Goal: Information Seeking & Learning: Find specific fact

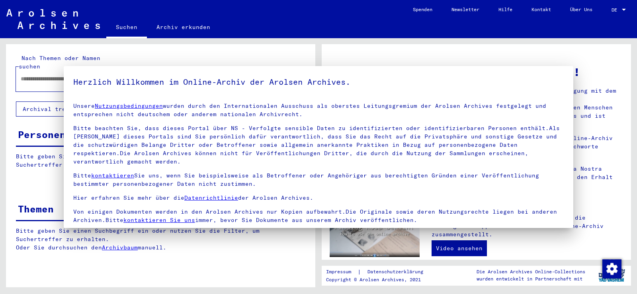
type input "**********"
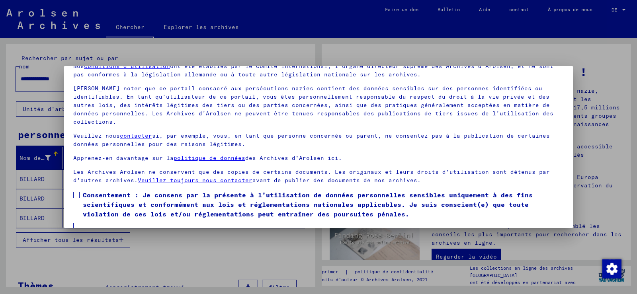
scroll to position [51, 0]
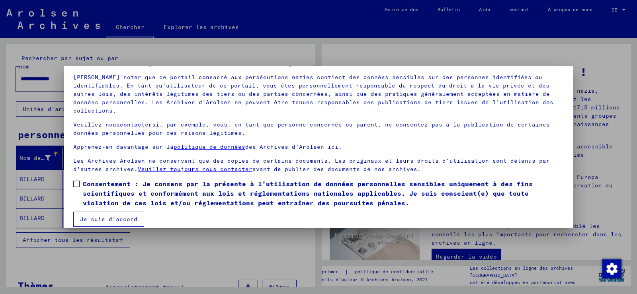
click at [84, 216] on font "Je suis d'accord" at bounding box center [108, 219] width 57 height 7
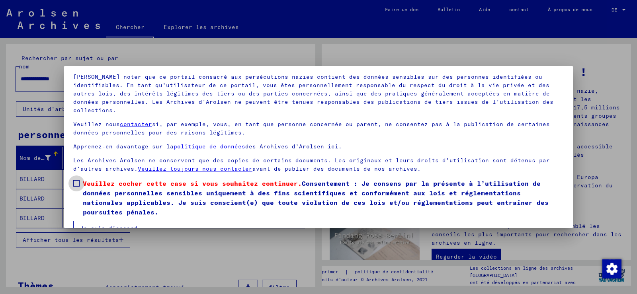
click at [78, 180] on span at bounding box center [76, 183] width 6 height 6
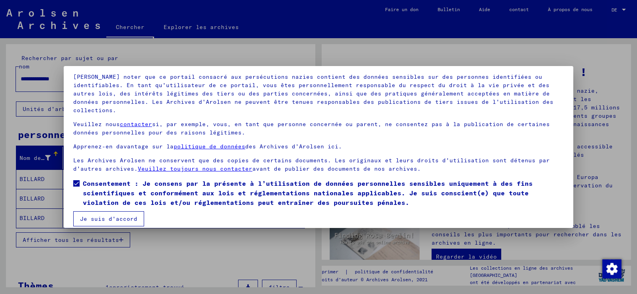
click at [100, 215] on font "Je suis d'accord" at bounding box center [108, 218] width 57 height 7
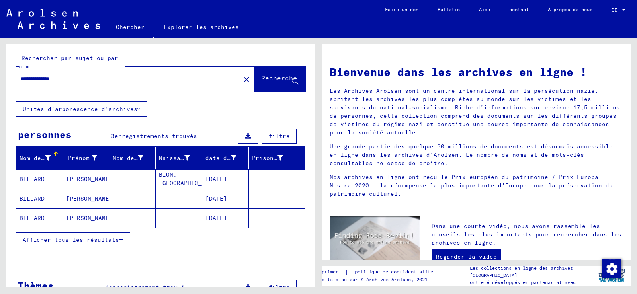
click at [26, 176] on font "BILLARD" at bounding box center [32, 179] width 25 height 7
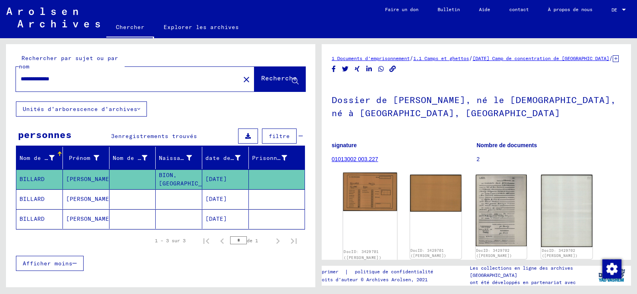
click at [376, 198] on img at bounding box center [370, 192] width 54 height 39
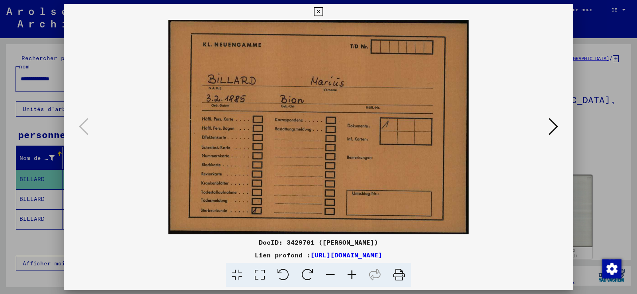
click at [555, 124] on icon at bounding box center [554, 126] width 10 height 19
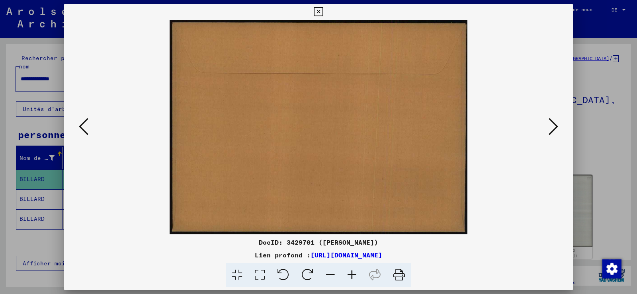
click at [555, 124] on icon at bounding box center [554, 126] width 10 height 19
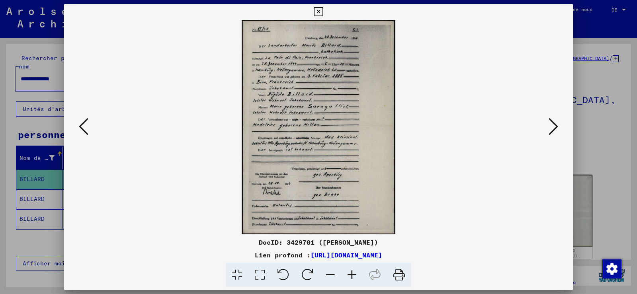
click at [555, 124] on icon at bounding box center [554, 126] width 10 height 19
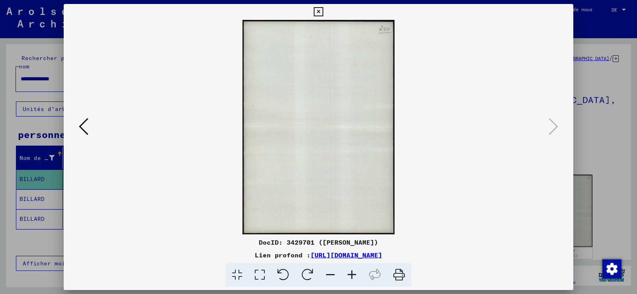
drag, startPoint x: 84, startPoint y: 126, endPoint x: 110, endPoint y: 204, distance: 82.5
click at [67, 150] on div at bounding box center [319, 127] width 510 height 215
drag, startPoint x: 375, startPoint y: 255, endPoint x: 79, endPoint y: 126, distance: 322.5
click at [79, 126] on icon at bounding box center [84, 126] width 10 height 19
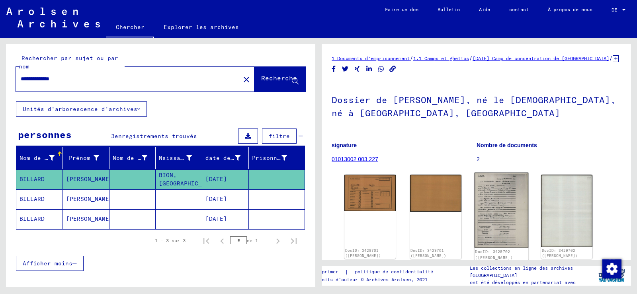
click at [495, 217] on img at bounding box center [501, 210] width 54 height 75
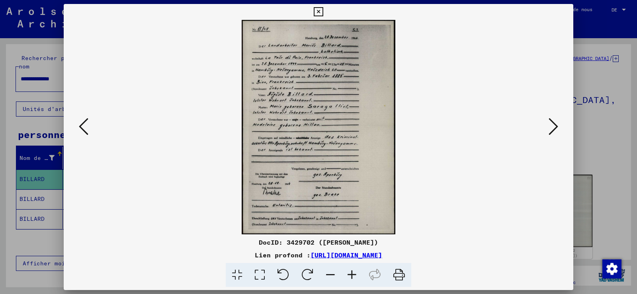
click at [352, 275] on icon at bounding box center [352, 275] width 22 height 24
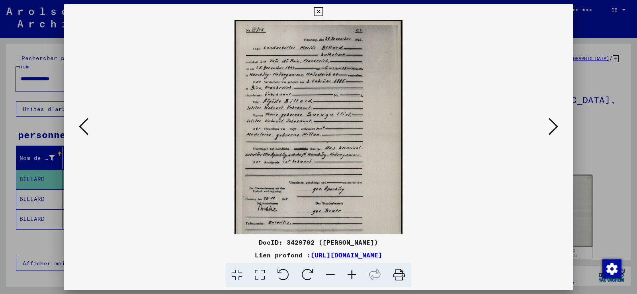
click at [352, 275] on icon at bounding box center [352, 275] width 22 height 24
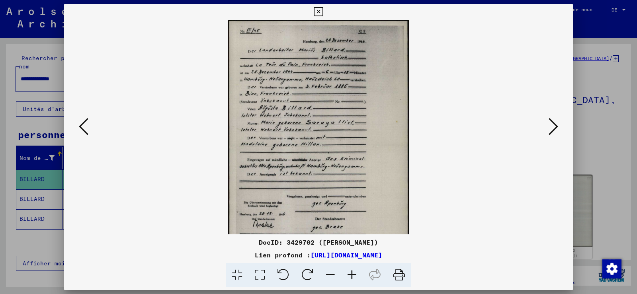
click at [352, 275] on icon at bounding box center [352, 275] width 22 height 24
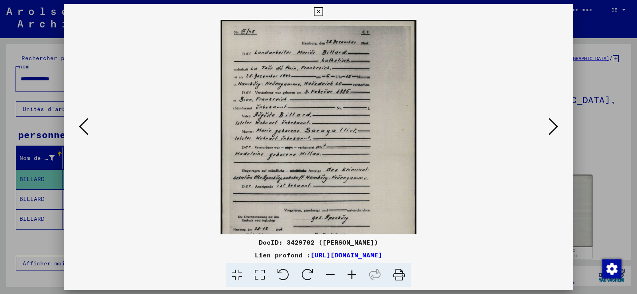
click at [352, 275] on icon at bounding box center [352, 275] width 22 height 24
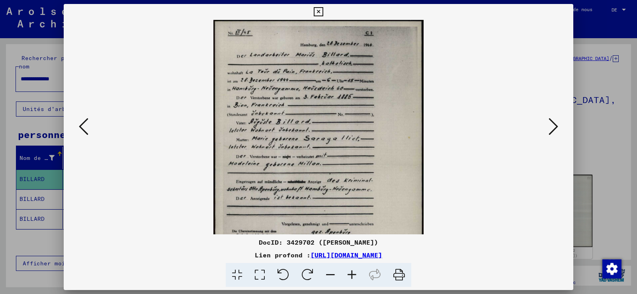
click at [352, 275] on icon at bounding box center [352, 275] width 22 height 24
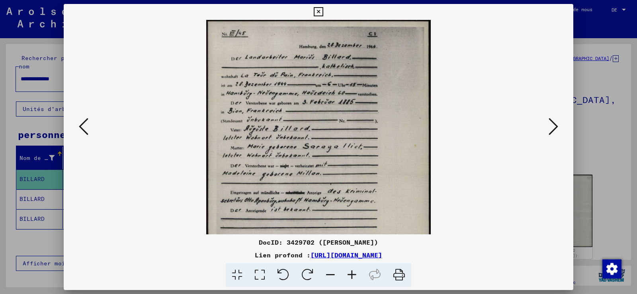
click at [352, 275] on icon at bounding box center [352, 275] width 22 height 24
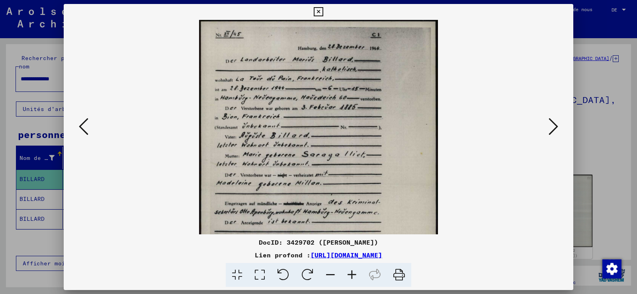
click at [352, 275] on icon at bounding box center [352, 275] width 22 height 24
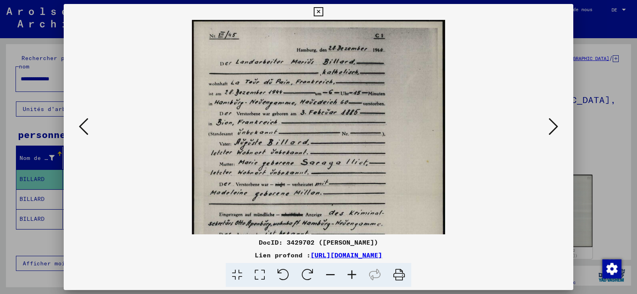
click at [352, 275] on icon at bounding box center [352, 275] width 22 height 24
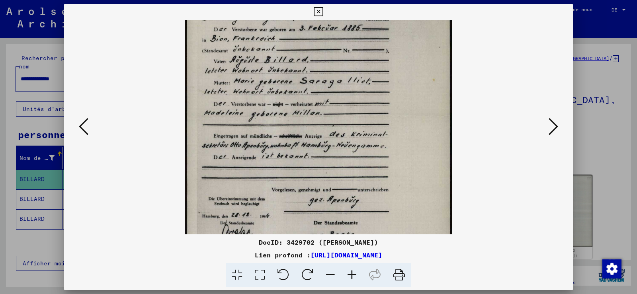
scroll to position [99, 0]
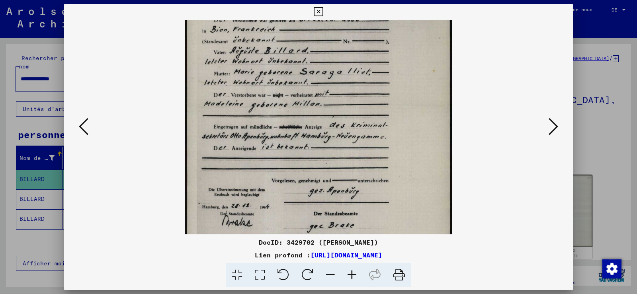
drag, startPoint x: 401, startPoint y: 178, endPoint x: 431, endPoint y: 80, distance: 103.4
click at [431, 80] on img at bounding box center [318, 108] width 267 height 374
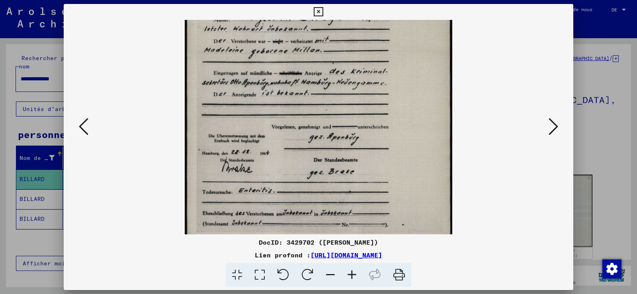
scroll to position [159, 0]
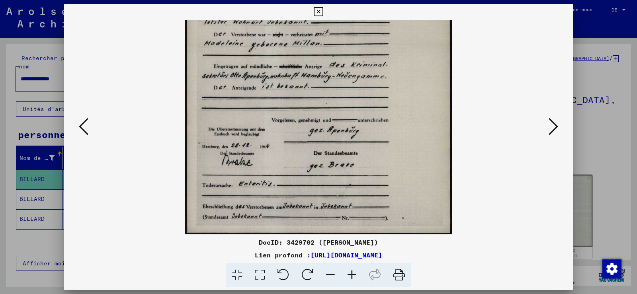
drag, startPoint x: 383, startPoint y: 200, endPoint x: 394, endPoint y: 107, distance: 93.5
click at [394, 107] on img at bounding box center [318, 48] width 267 height 374
click at [333, 271] on icon at bounding box center [331, 275] width 22 height 24
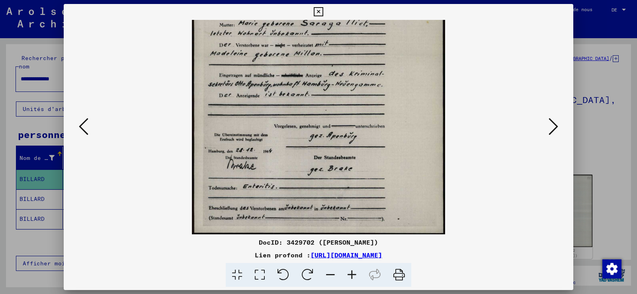
click at [333, 271] on icon at bounding box center [331, 275] width 22 height 24
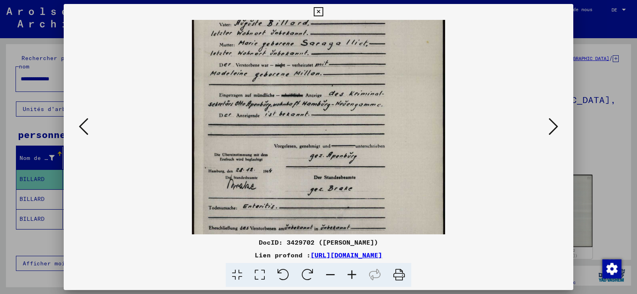
click at [333, 271] on icon at bounding box center [331, 275] width 22 height 24
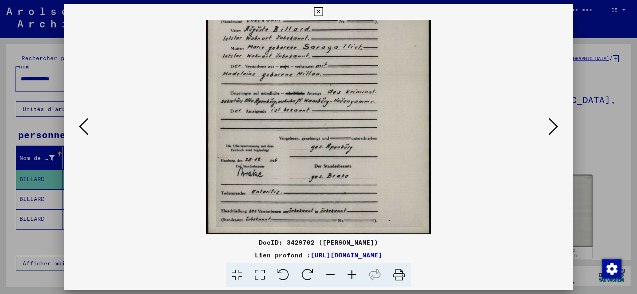
click at [333, 271] on icon at bounding box center [331, 275] width 22 height 24
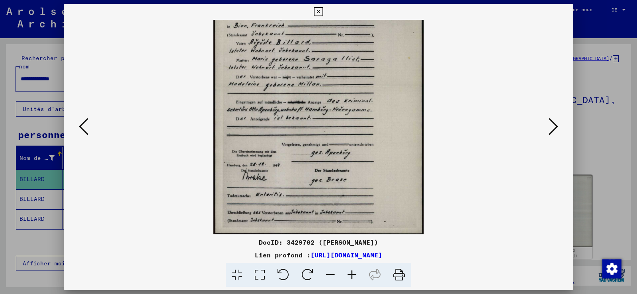
click at [333, 271] on icon at bounding box center [331, 275] width 22 height 24
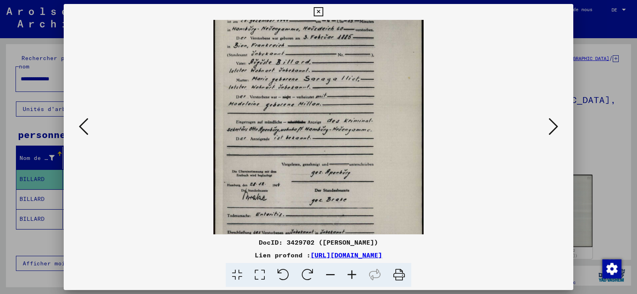
click at [333, 271] on icon at bounding box center [331, 275] width 22 height 24
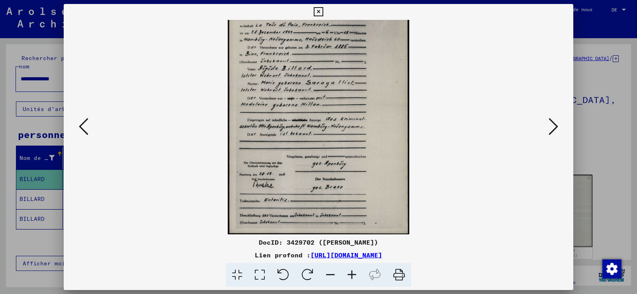
click at [333, 271] on icon at bounding box center [331, 275] width 22 height 24
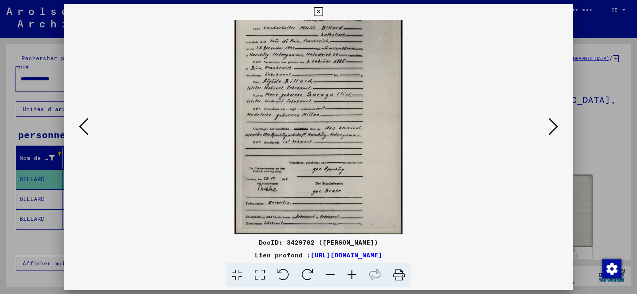
scroll to position [20, 0]
click at [333, 271] on icon at bounding box center [331, 275] width 22 height 24
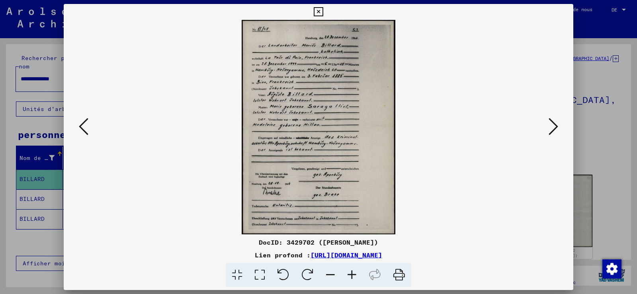
click at [333, 271] on icon at bounding box center [331, 275] width 22 height 24
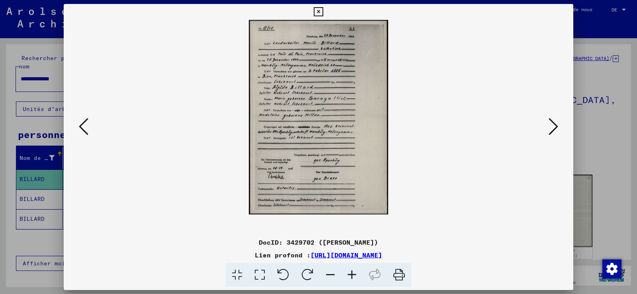
click at [333, 271] on icon at bounding box center [331, 275] width 22 height 24
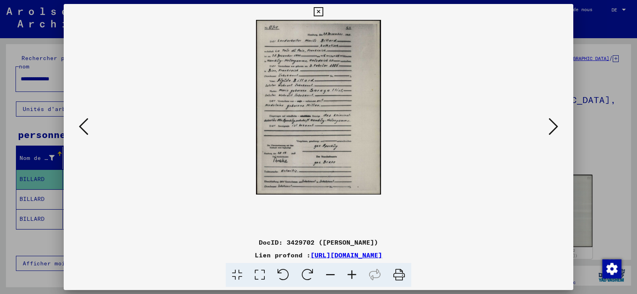
click at [349, 274] on icon at bounding box center [352, 275] width 22 height 24
